Goal: Find contact information: Find contact information

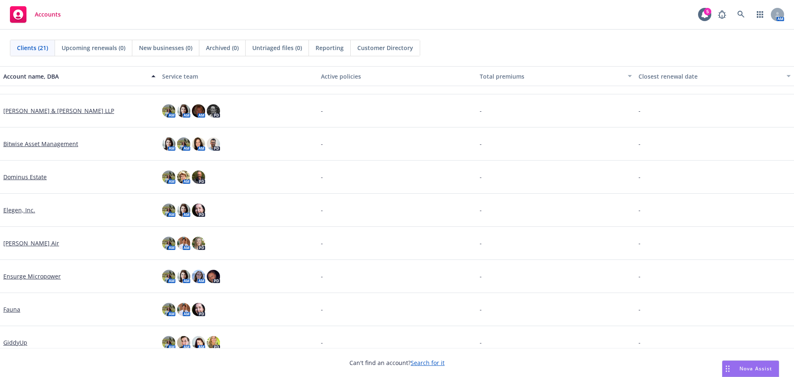
scroll to position [207, 0]
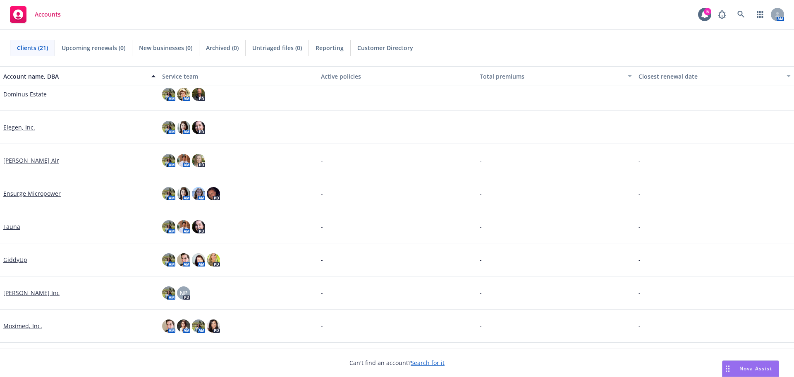
click at [21, 130] on link "Elegen, Inc." at bounding box center [19, 127] width 32 height 9
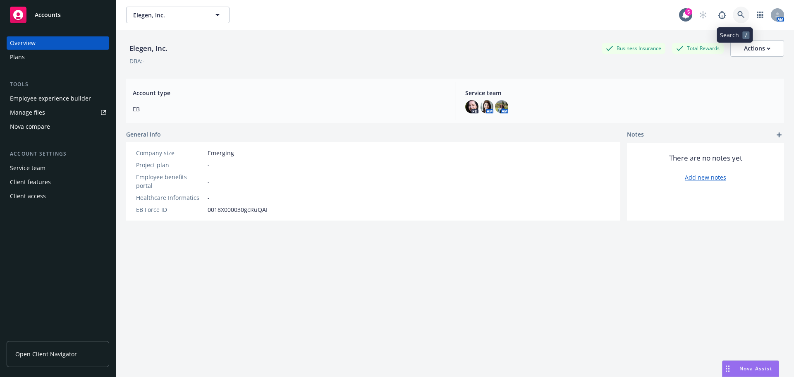
click at [737, 15] on icon at bounding box center [740, 14] width 7 height 7
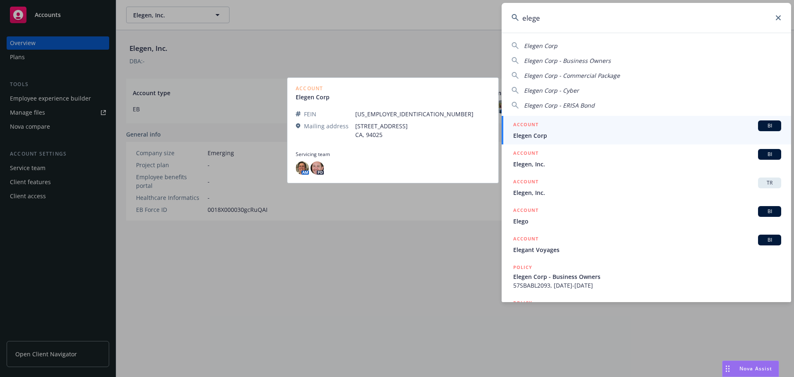
type input "elege"
click at [555, 135] on span "Elegen Corp" at bounding box center [647, 135] width 268 height 9
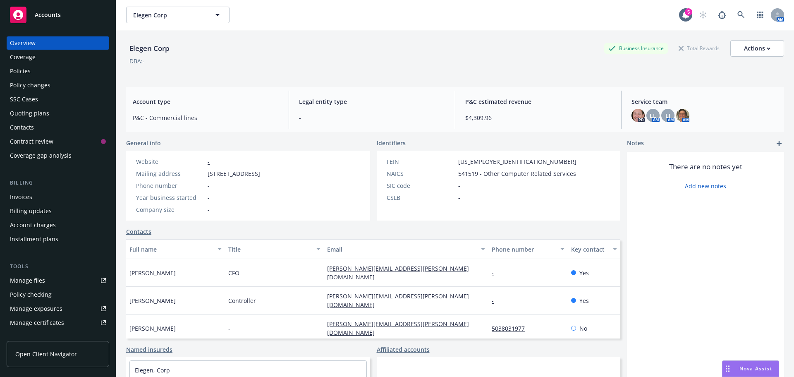
click at [38, 73] on div "Policies" at bounding box center [58, 71] width 96 height 13
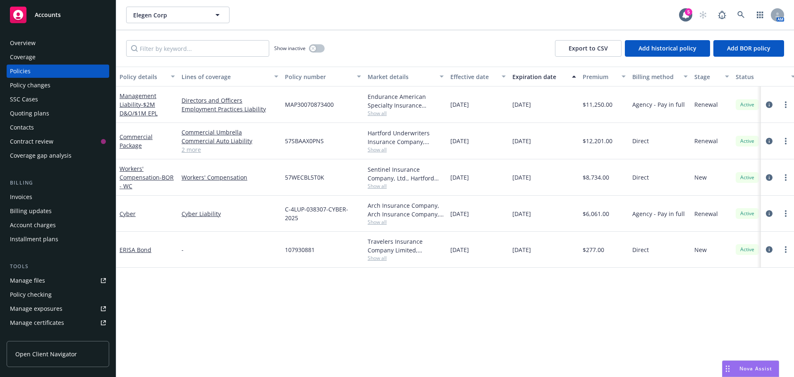
click at [33, 44] on div "Overview" at bounding box center [23, 42] width 26 height 13
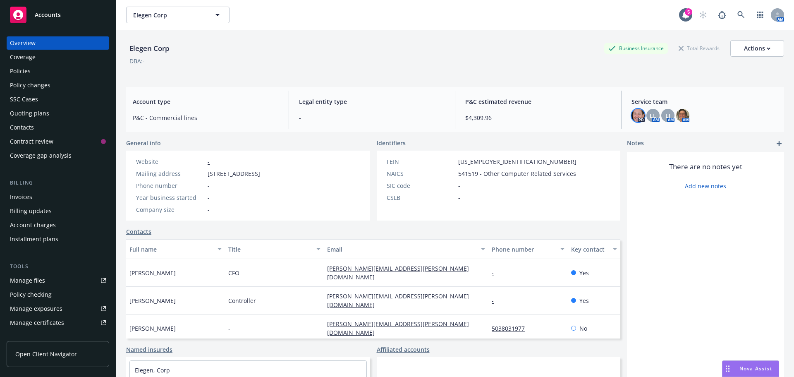
click at [634, 114] on img at bounding box center [637, 115] width 13 height 13
click at [650, 116] on span "LL" at bounding box center [653, 115] width 7 height 9
click at [665, 114] on span "LI" at bounding box center [667, 115] width 5 height 9
click at [677, 115] on img at bounding box center [682, 115] width 13 height 13
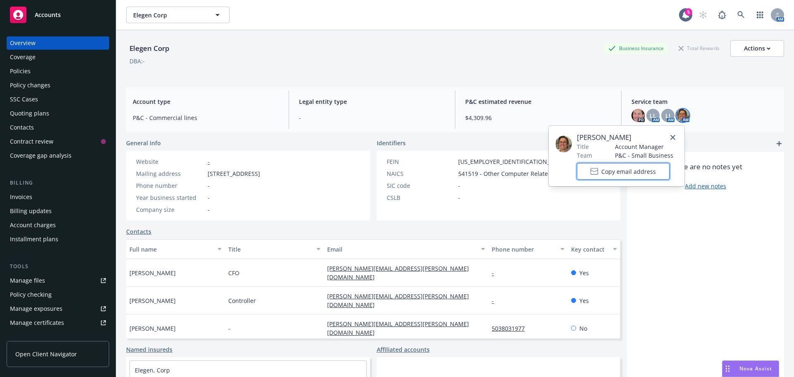
click at [613, 167] on span "Copy email address" at bounding box center [628, 171] width 55 height 9
